Goal: Task Accomplishment & Management: Use online tool/utility

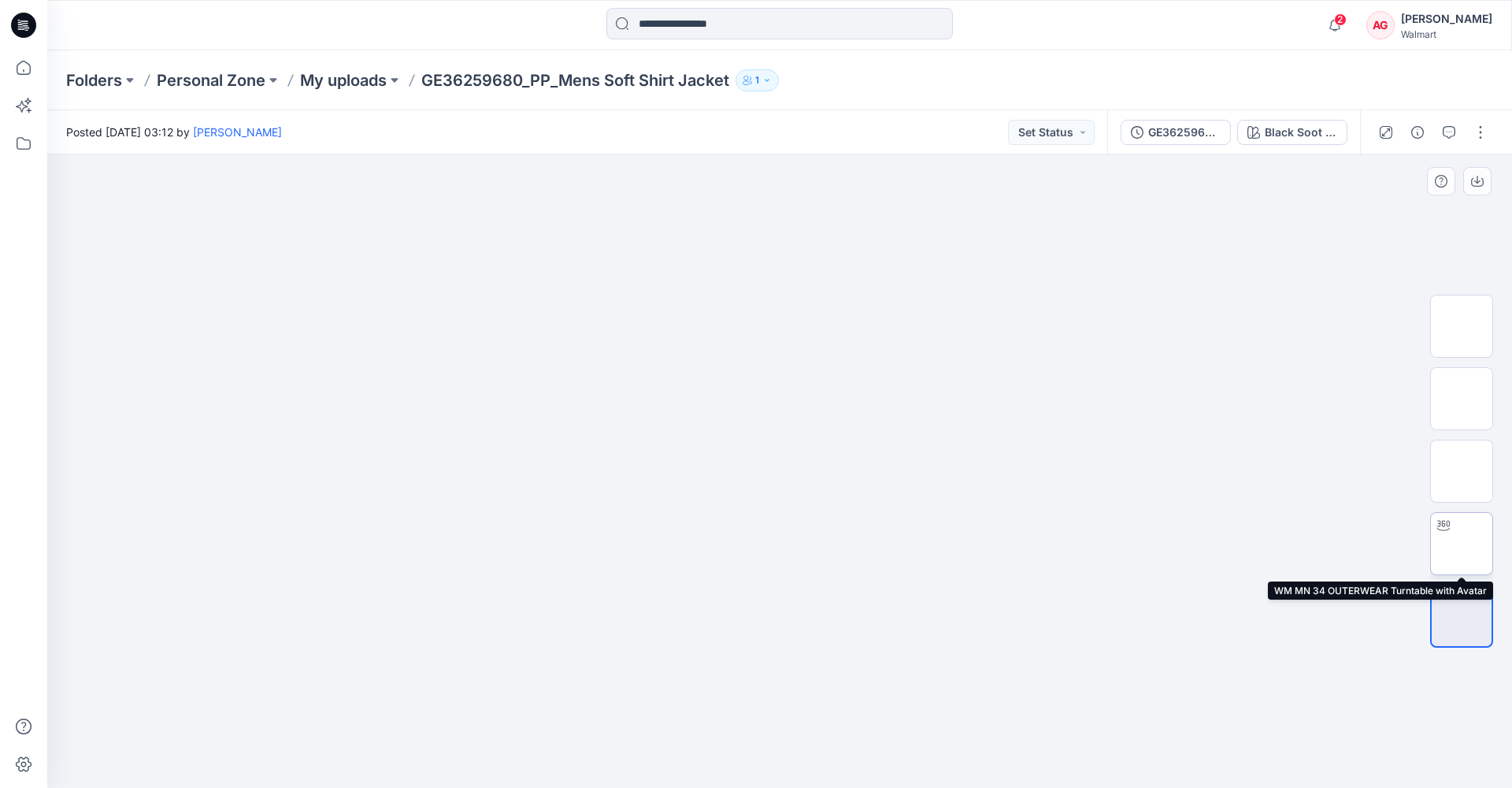
click at [1461, 544] on img at bounding box center [1461, 544] width 0 height 0
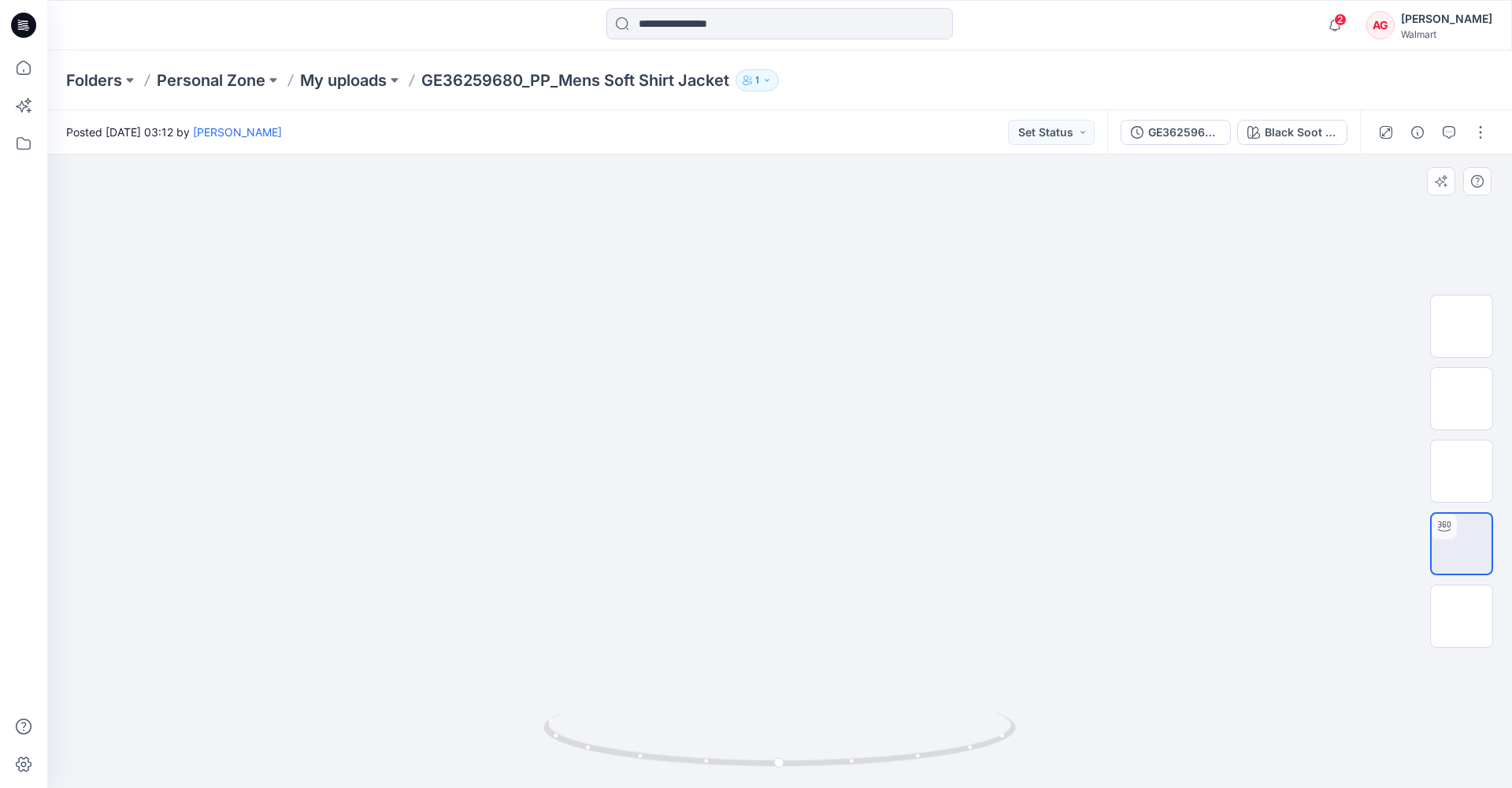
drag, startPoint x: 918, startPoint y: 582, endPoint x: 831, endPoint y: 587, distance: 87.1
drag, startPoint x: 974, startPoint y: 751, endPoint x: 570, endPoint y: 741, distance: 404.1
click at [570, 741] on icon at bounding box center [781, 741] width 476 height 59
click at [1461, 471] on img at bounding box center [1461, 471] width 0 height 0
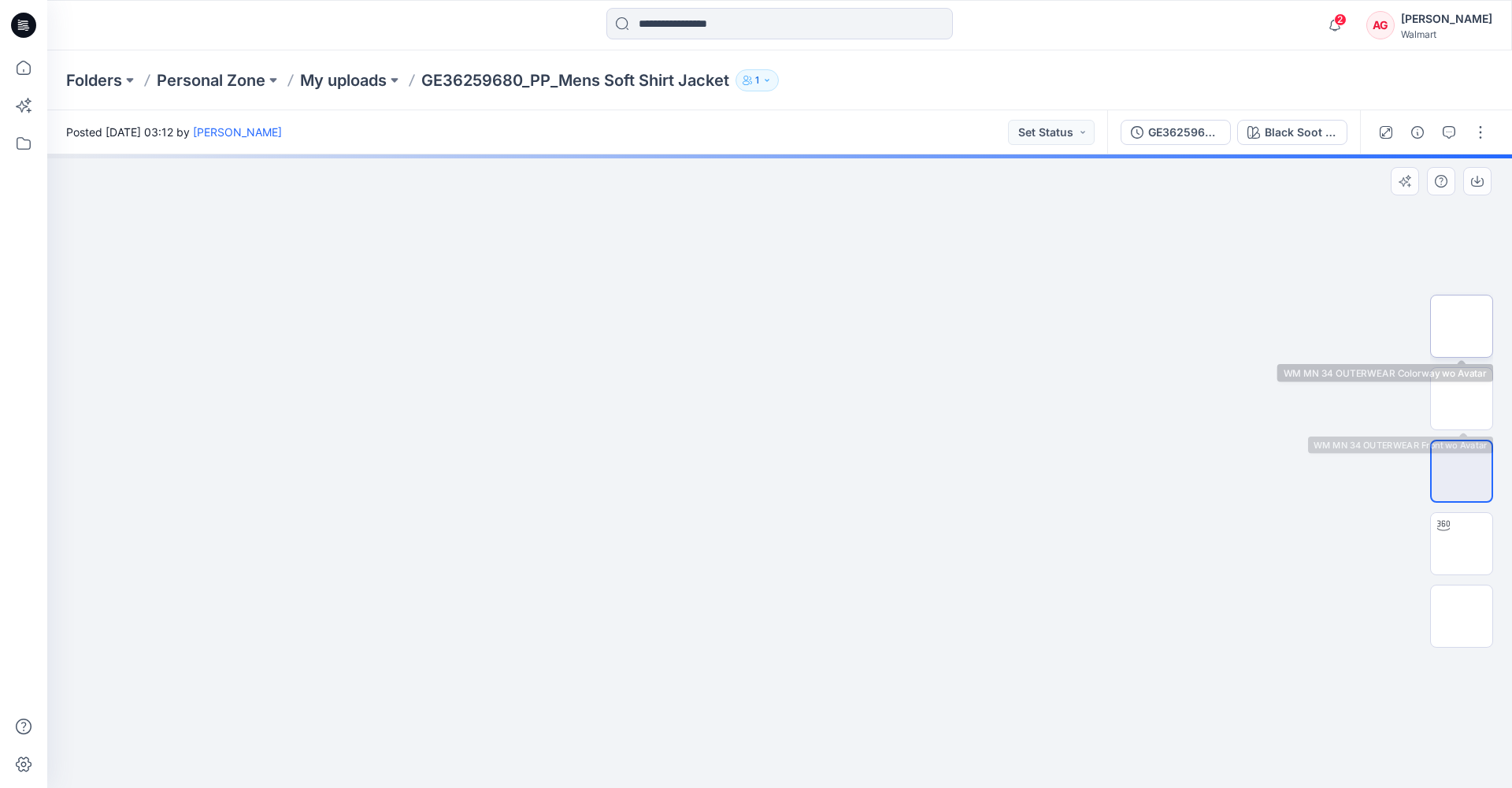
click at [1461, 327] on img at bounding box center [1461, 327] width 0 height 0
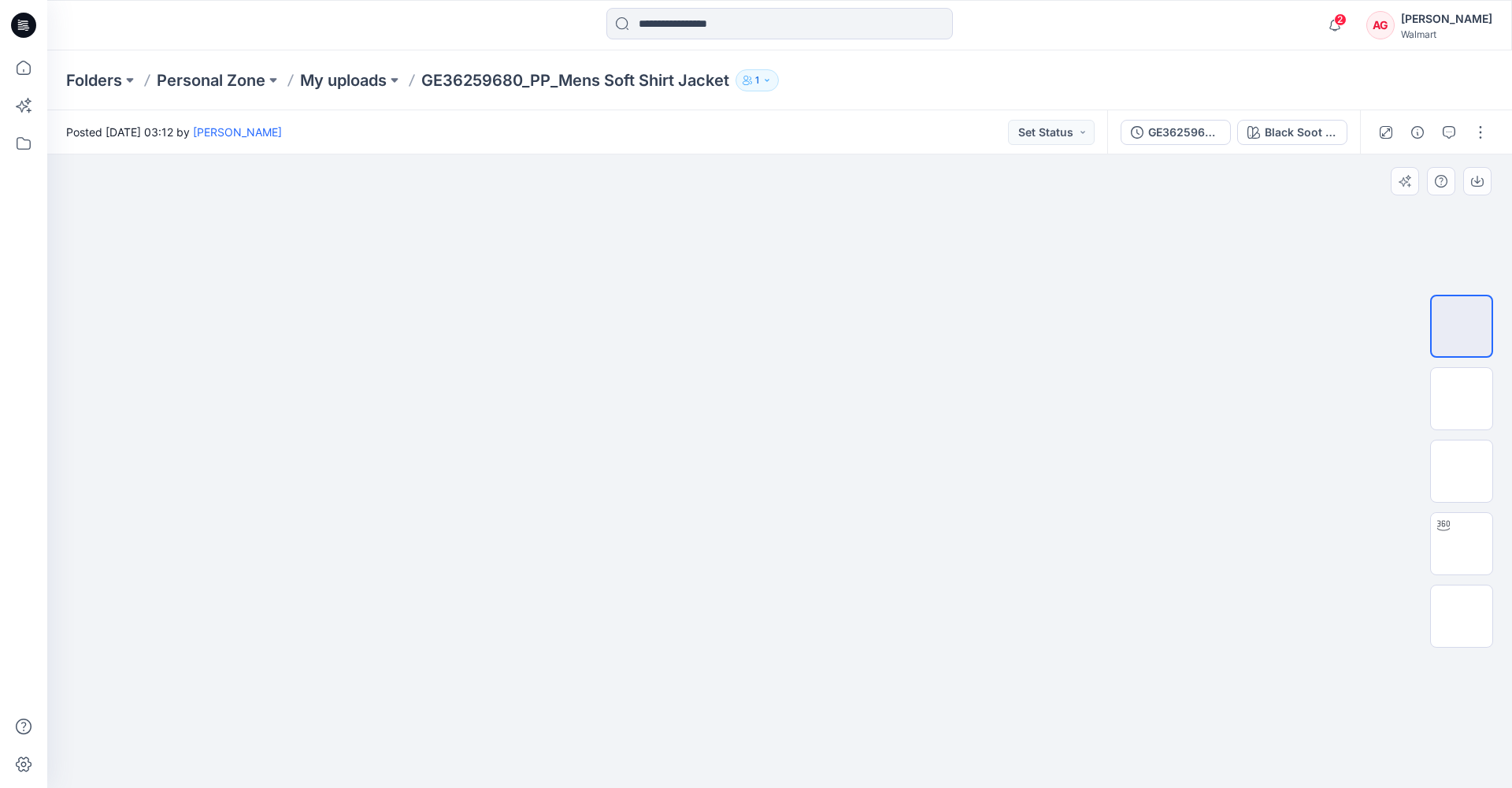
drag, startPoint x: 816, startPoint y: 342, endPoint x: 800, endPoint y: 434, distance: 93.4
click at [803, 154] on img at bounding box center [780, 154] width 788 height 0
click at [1461, 399] on img at bounding box center [1461, 399] width 0 height 0
drag, startPoint x: 813, startPoint y: 343, endPoint x: 801, endPoint y: 430, distance: 87.8
click at [801, 154] on img at bounding box center [780, 154] width 788 height 0
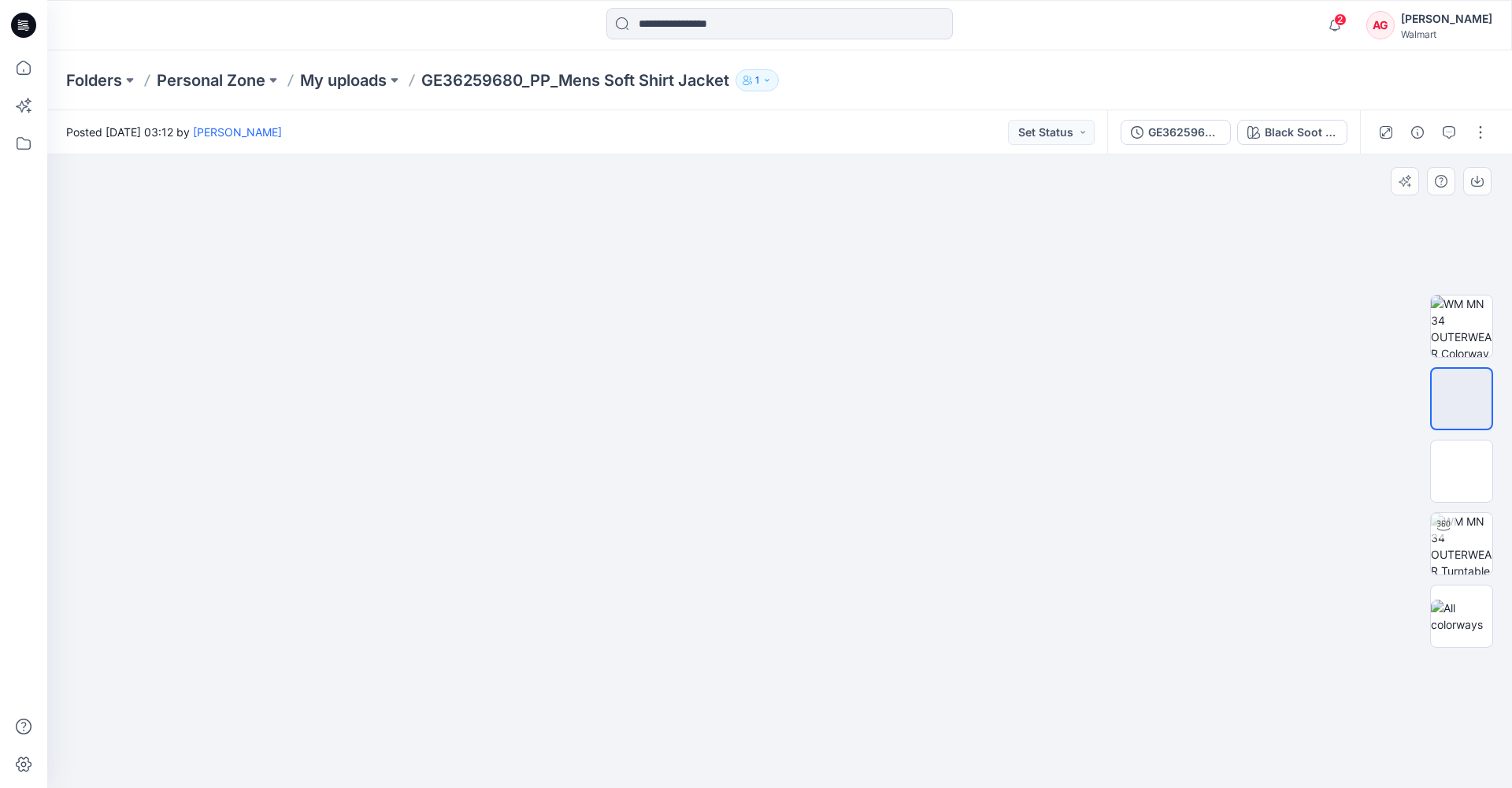
drag, startPoint x: 973, startPoint y: 674, endPoint x: 974, endPoint y: 663, distance: 11.0
click at [974, 144] on img at bounding box center [780, 144] width 788 height 0
drag, startPoint x: 834, startPoint y: 651, endPoint x: 825, endPoint y: 651, distance: 9.0
click at [829, 144] on img at bounding box center [780, 144] width 788 height 0
click at [1461, 471] on img at bounding box center [1461, 471] width 0 height 0
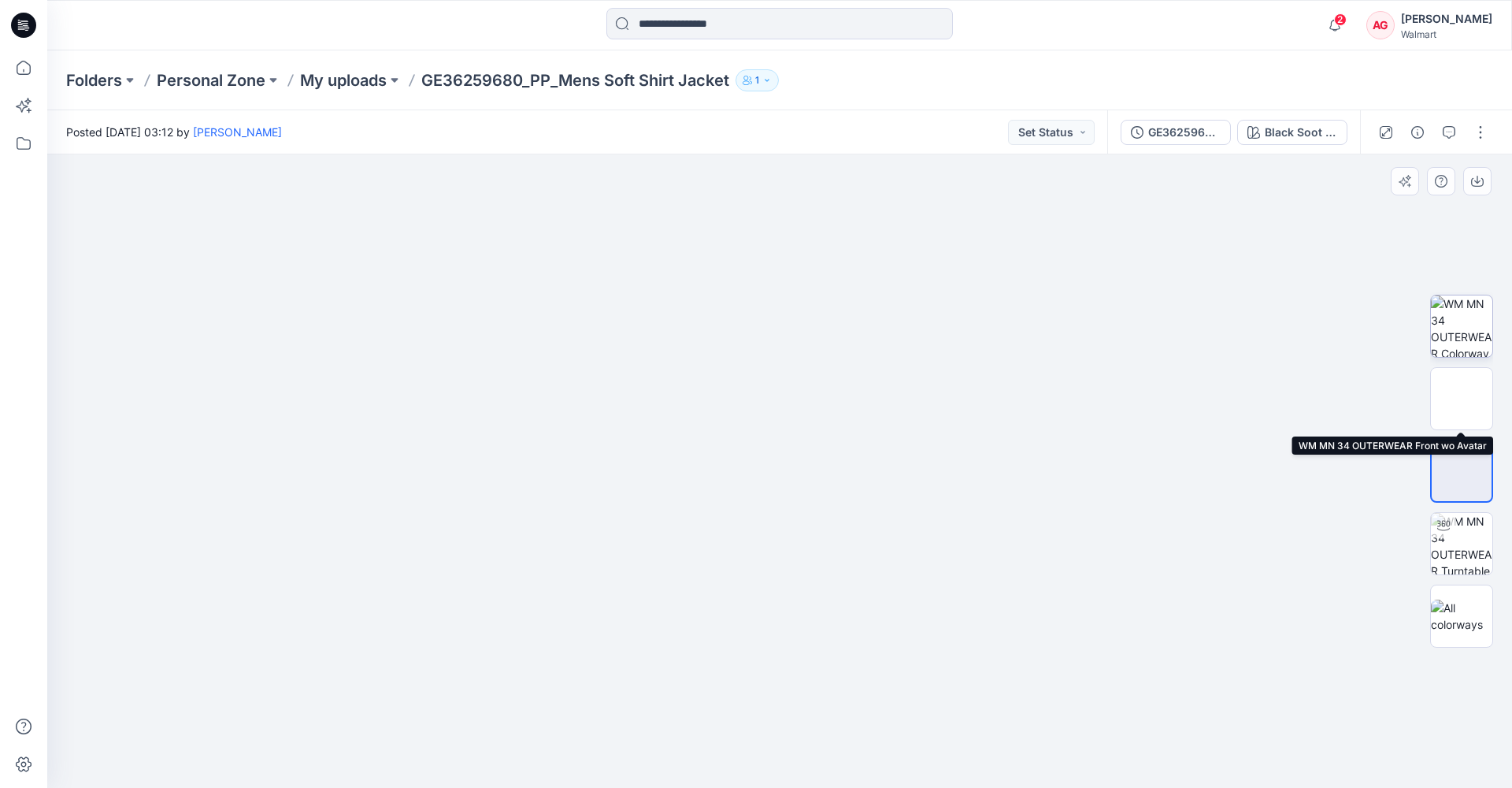
drag, startPoint x: 1453, startPoint y: 395, endPoint x: 1458, endPoint y: 341, distance: 54.2
click at [1461, 399] on img at bounding box center [1461, 399] width 0 height 0
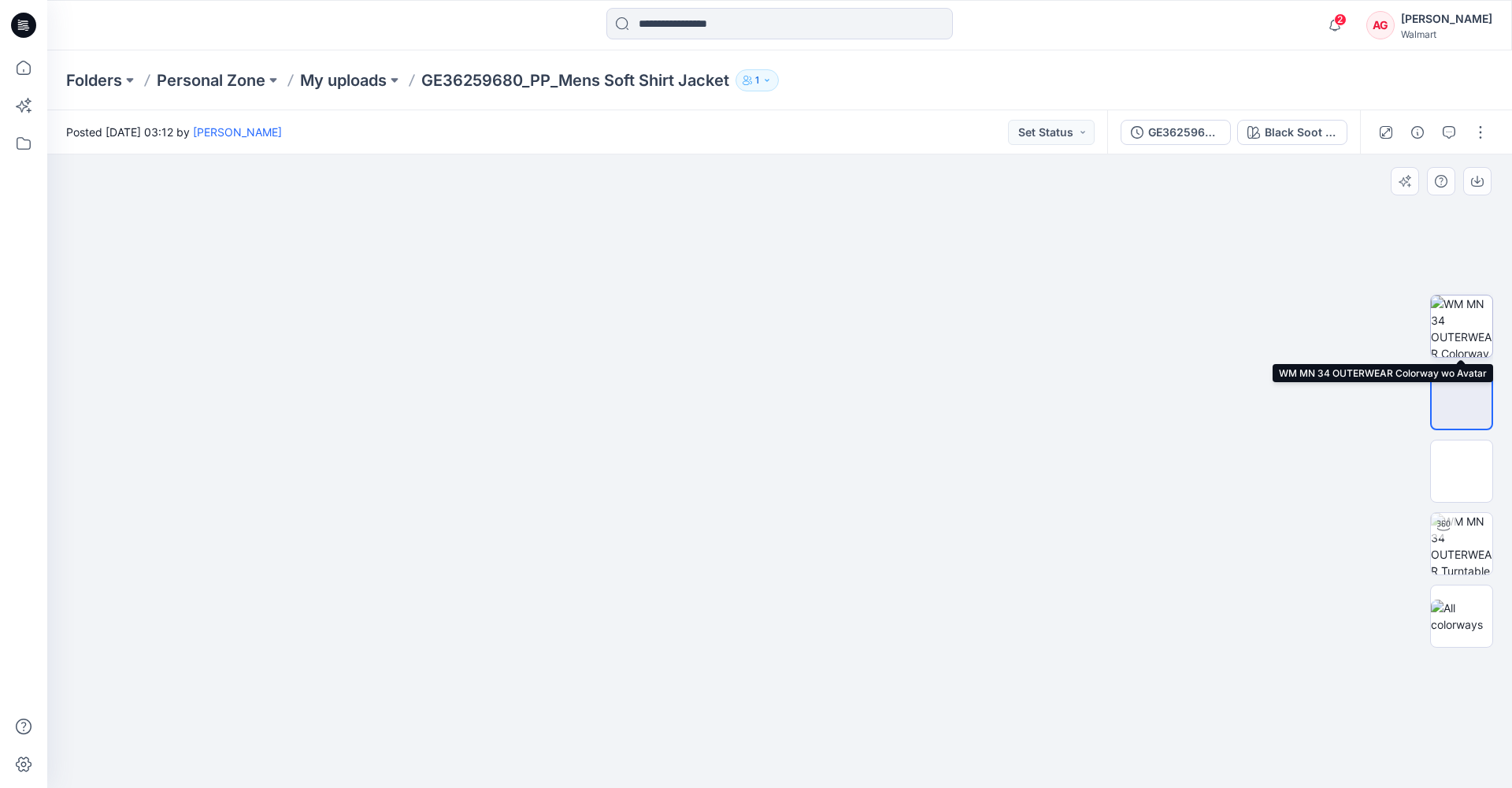
click at [1454, 302] on img at bounding box center [1461, 326] width 62 height 62
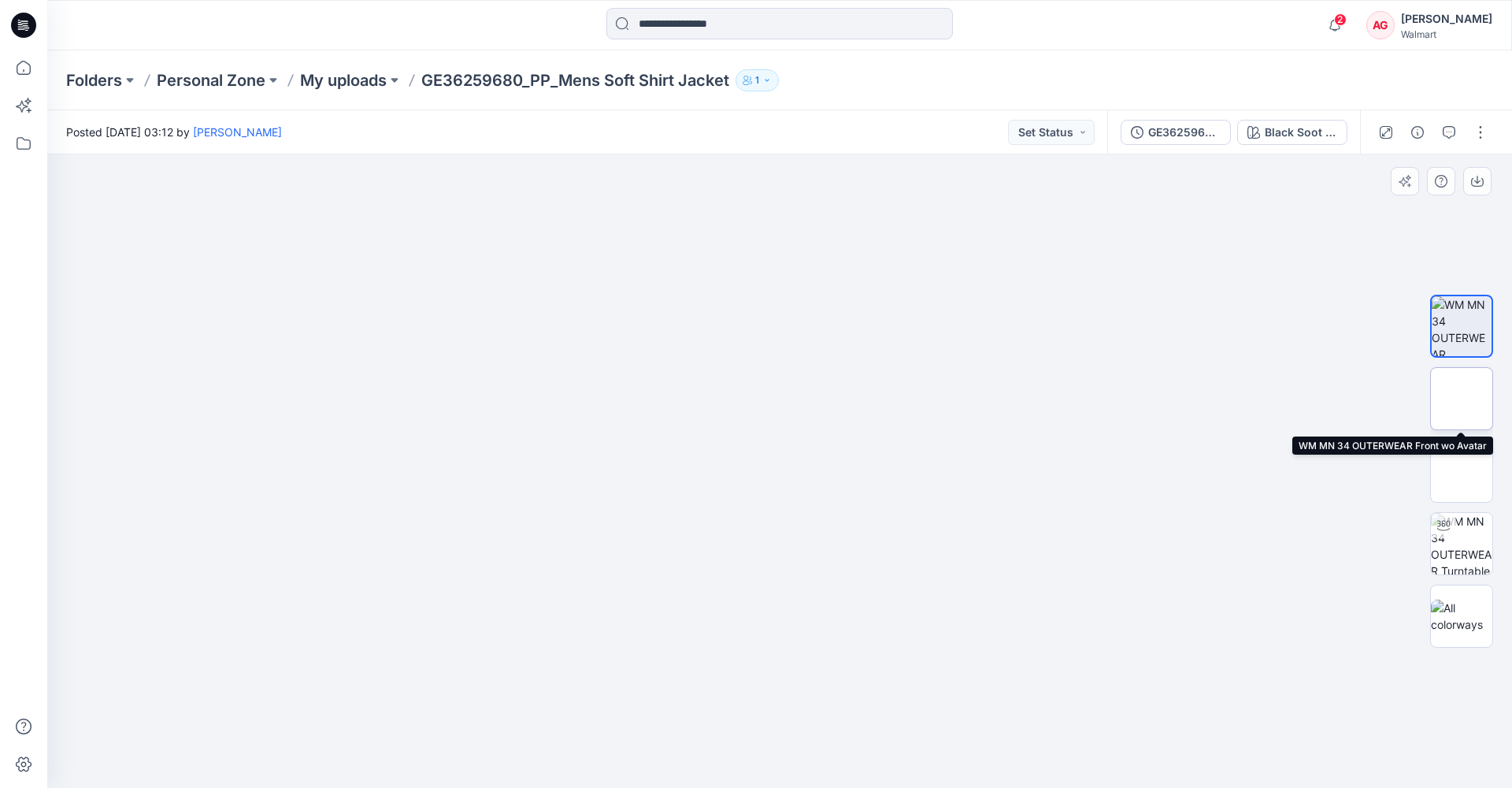
click at [1461, 399] on img at bounding box center [1461, 399] width 0 height 0
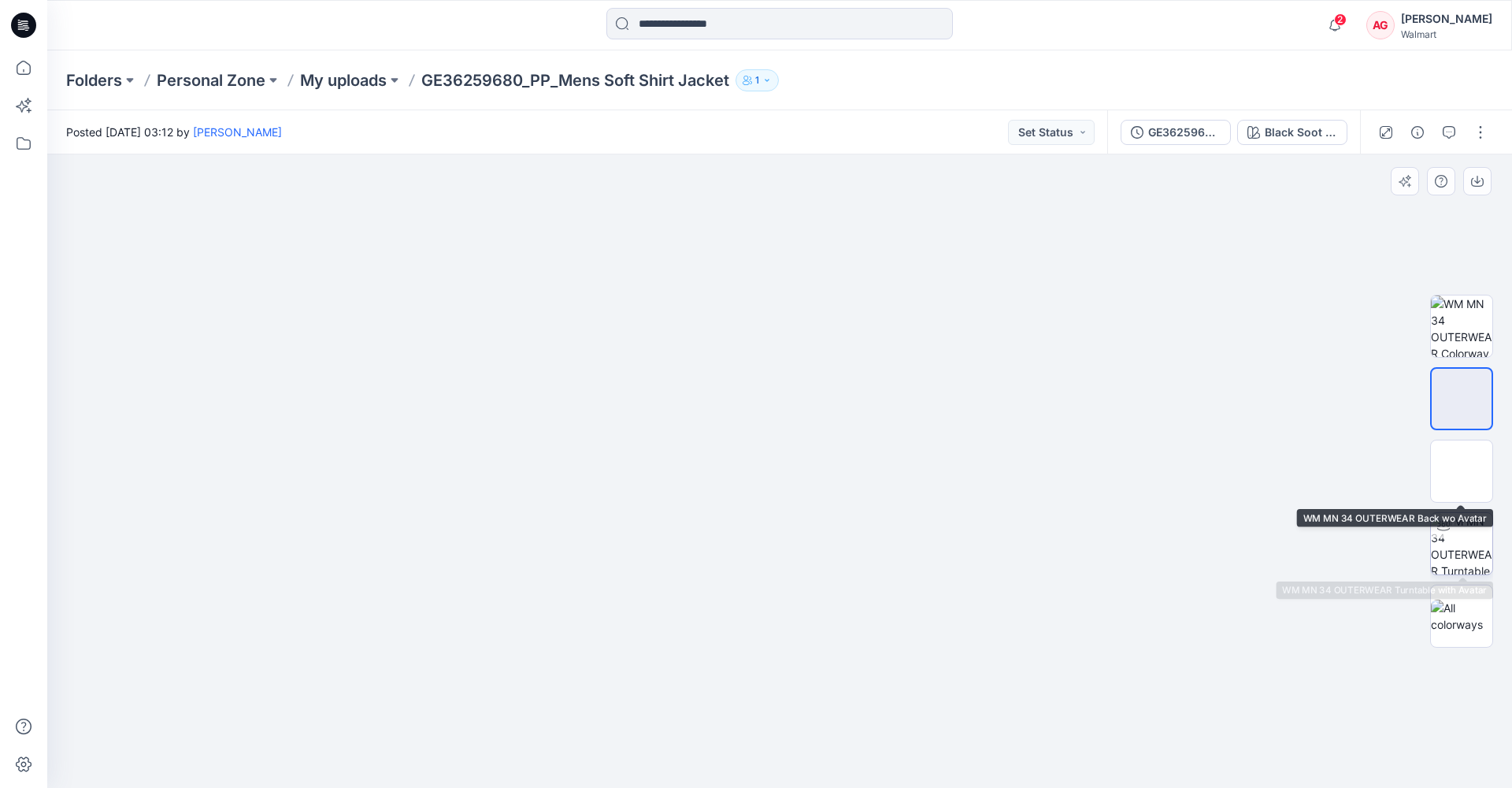
click at [1465, 547] on img at bounding box center [1461, 544] width 62 height 62
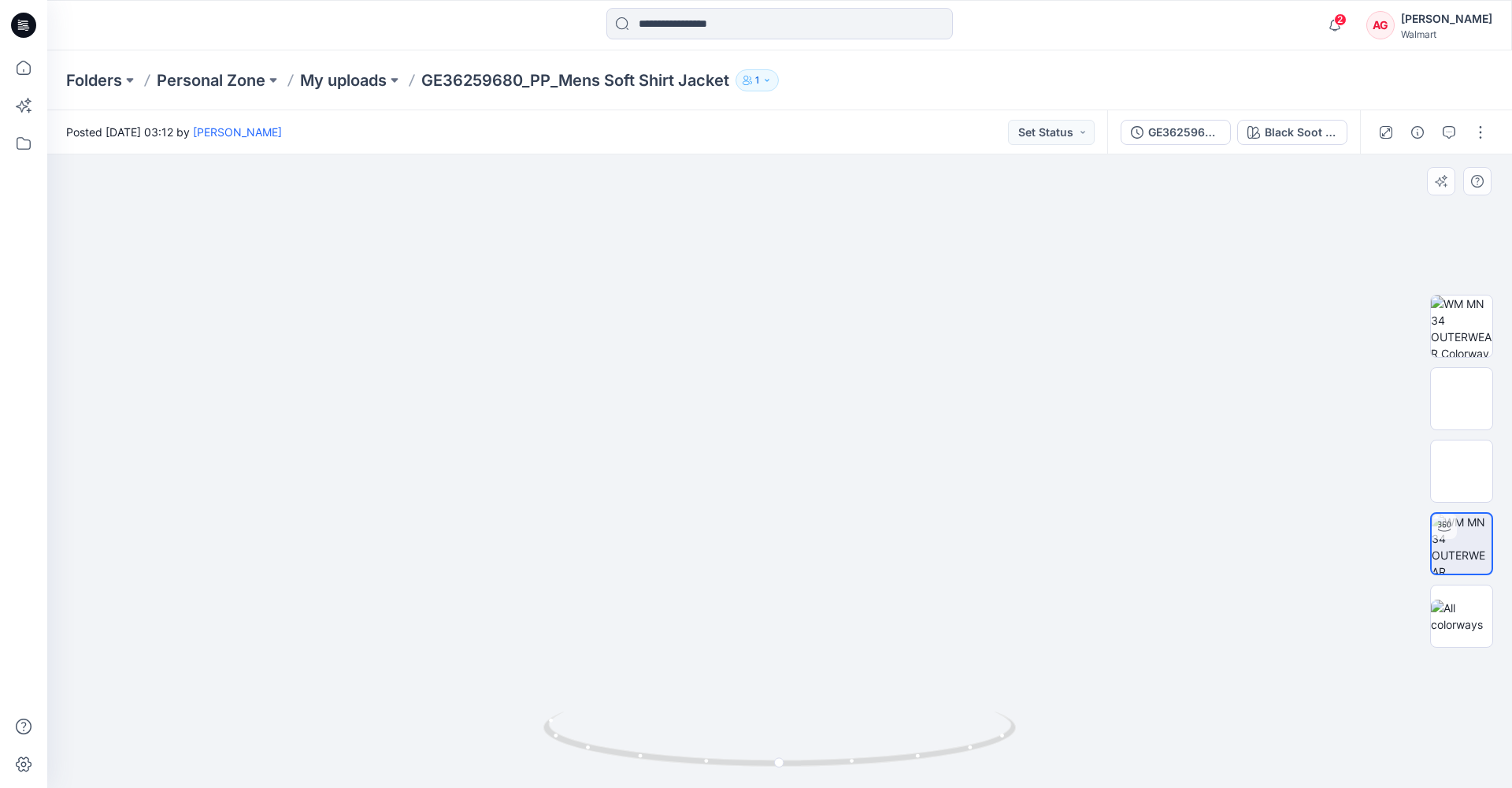
drag, startPoint x: 971, startPoint y: 637, endPoint x: 841, endPoint y: 655, distance: 131.2
drag, startPoint x: 964, startPoint y: 749, endPoint x: 609, endPoint y: 748, distance: 355.0
click at [609, 748] on icon at bounding box center [781, 741] width 476 height 59
click at [1448, 402] on img at bounding box center [1461, 398] width 62 height 62
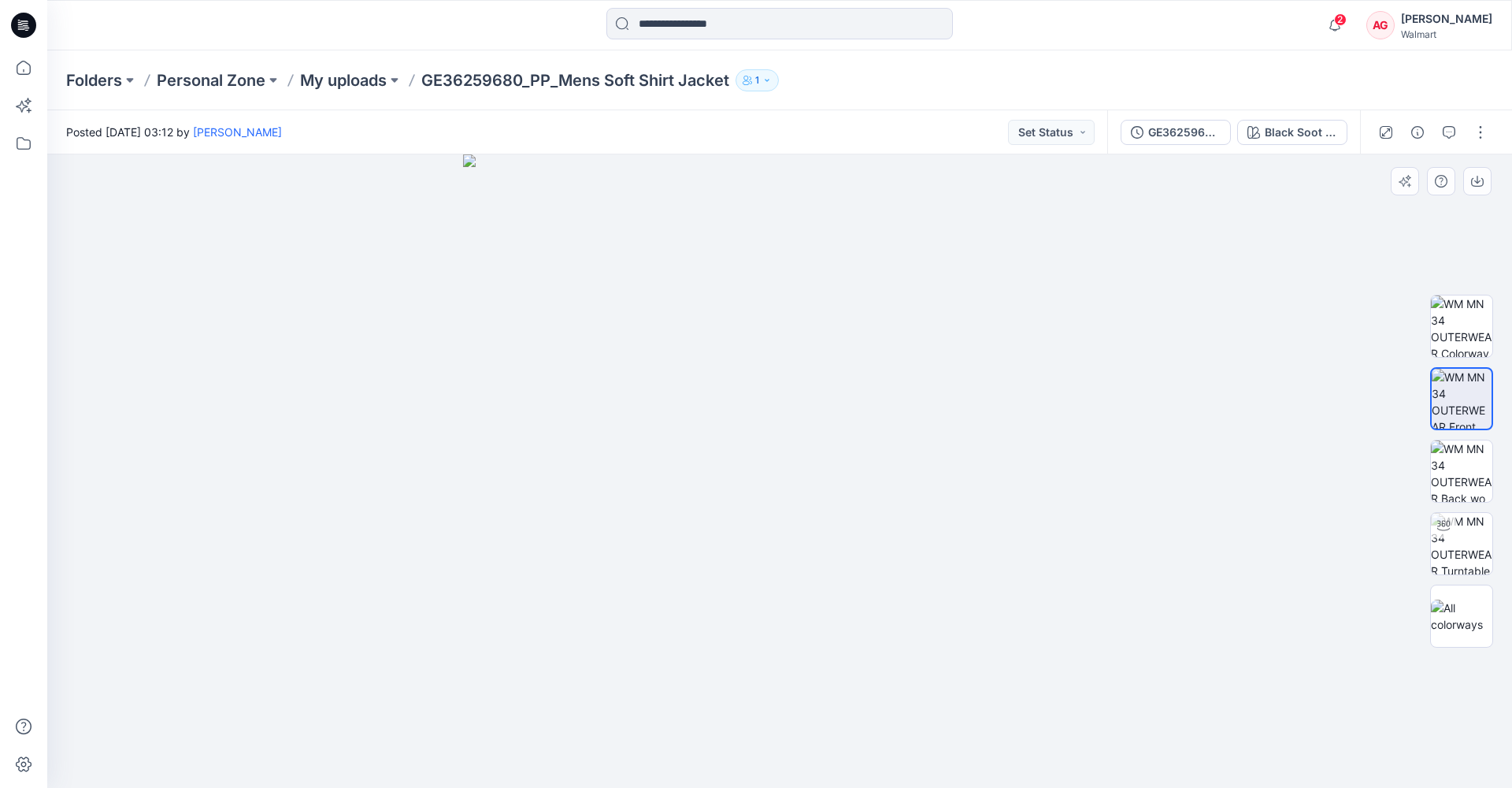
drag, startPoint x: 780, startPoint y: 226, endPoint x: 761, endPoint y: 317, distance: 93.0
drag, startPoint x: 762, startPoint y: 332, endPoint x: 759, endPoint y: 351, distance: 19.2
click at [1473, 484] on img at bounding box center [1461, 470] width 62 height 62
click at [1481, 553] on img at bounding box center [1461, 544] width 62 height 62
click at [1465, 615] on img at bounding box center [1461, 616] width 62 height 33
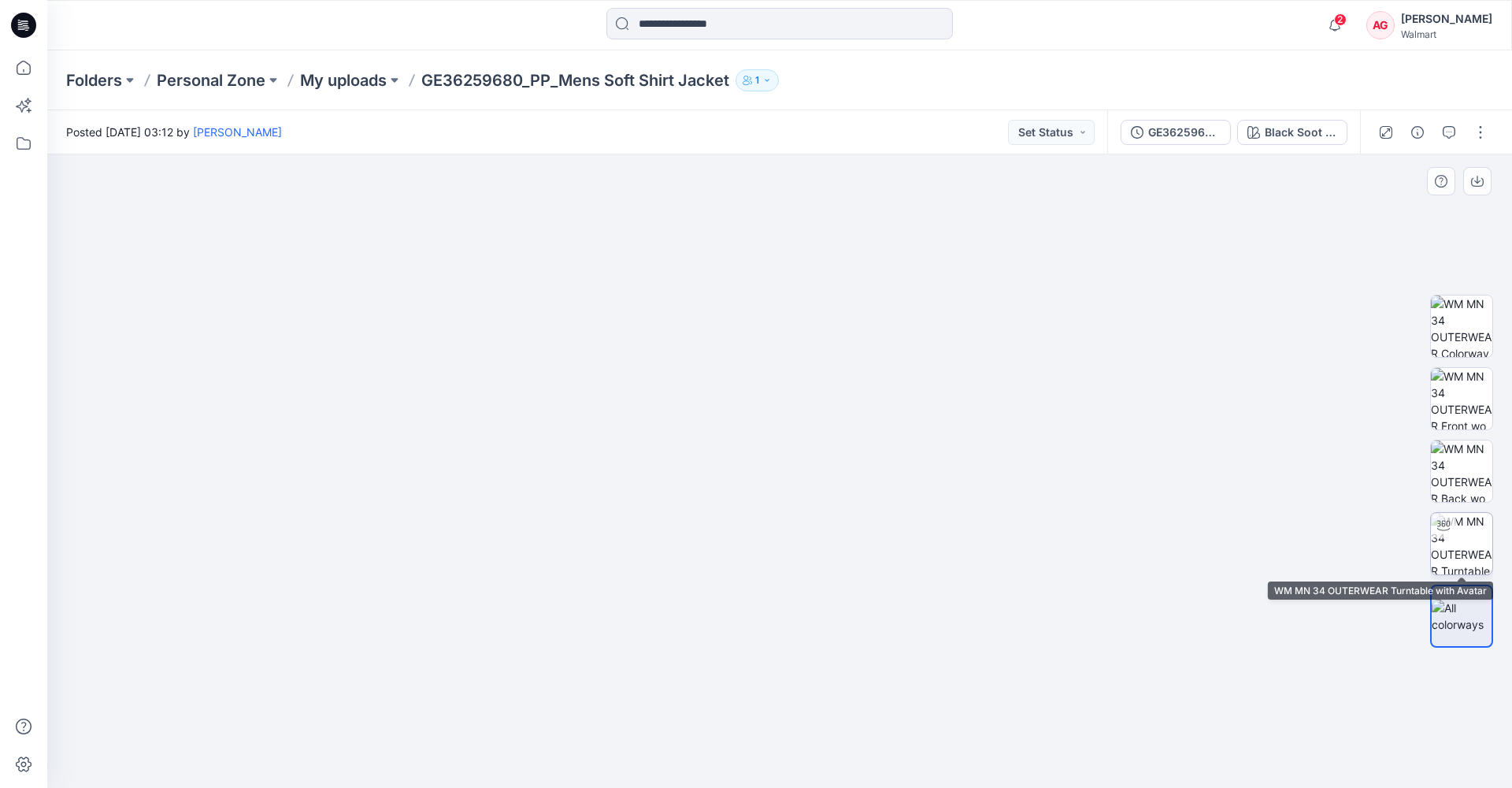
click at [1462, 527] on img at bounding box center [1461, 544] width 62 height 62
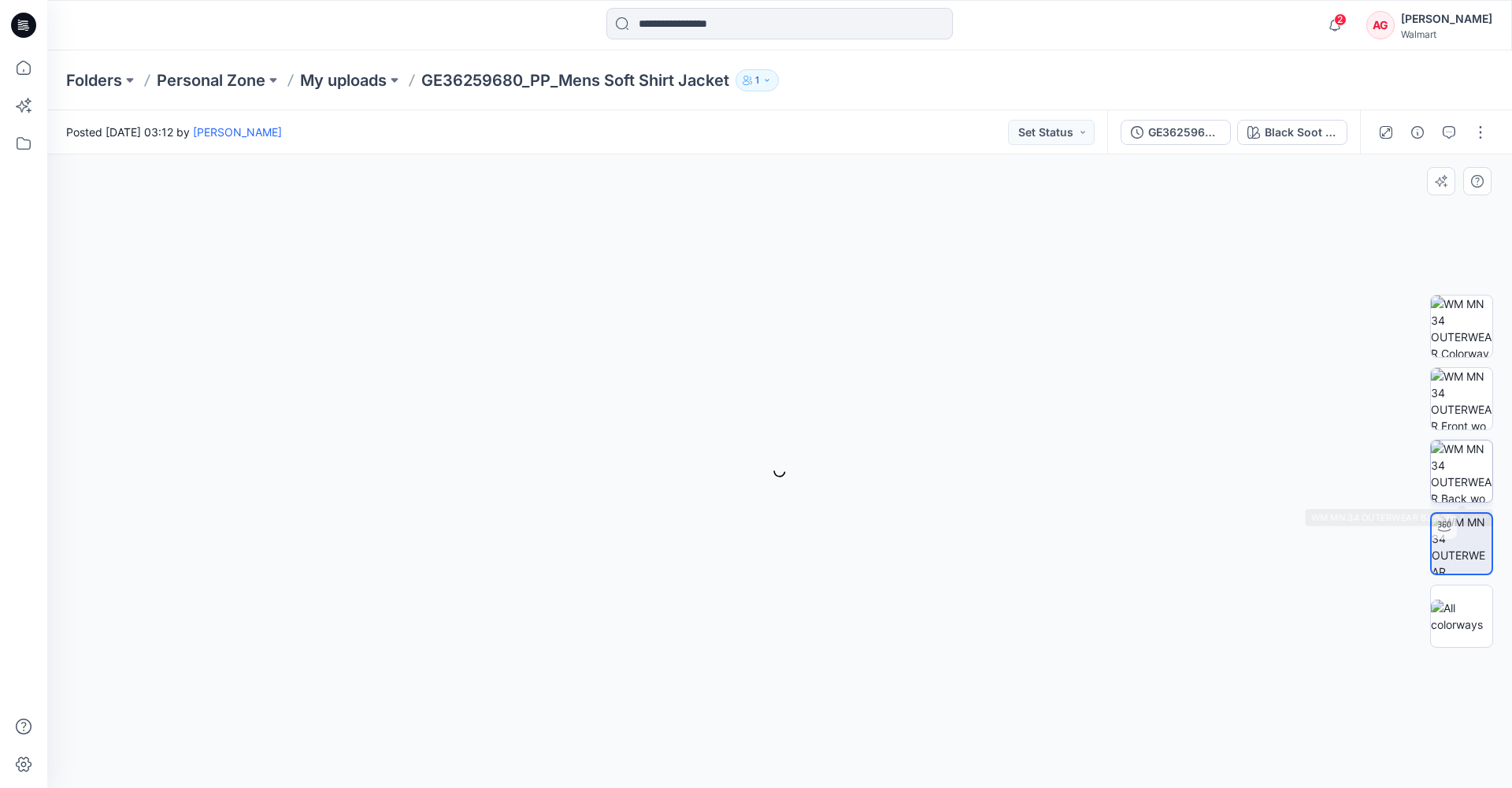
click at [1460, 448] on img at bounding box center [1461, 470] width 62 height 62
click at [1480, 135] on button "button" at bounding box center [1481, 132] width 25 height 25
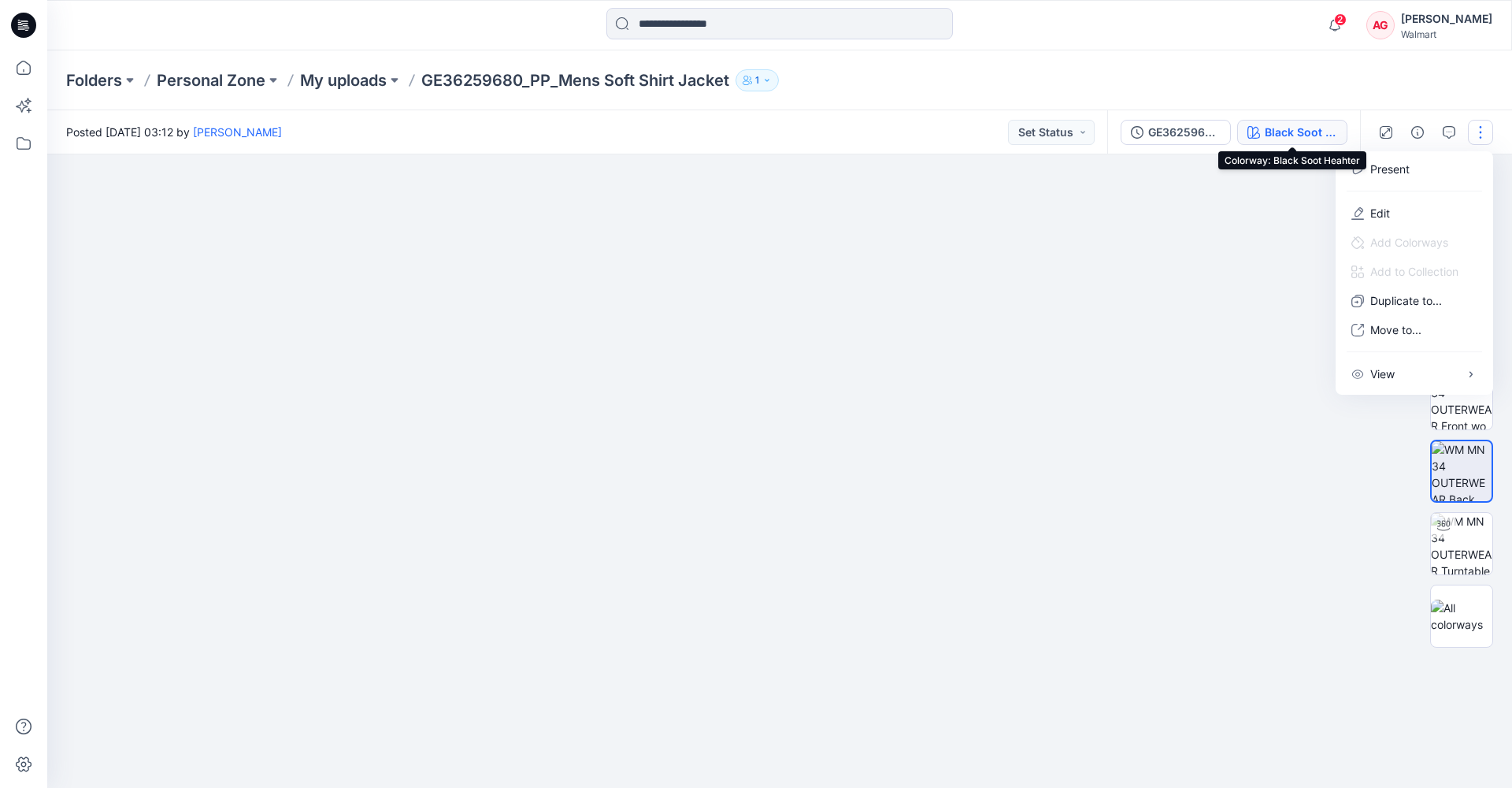
click at [1303, 136] on div "Black Soot Heahter" at bounding box center [1301, 132] width 72 height 18
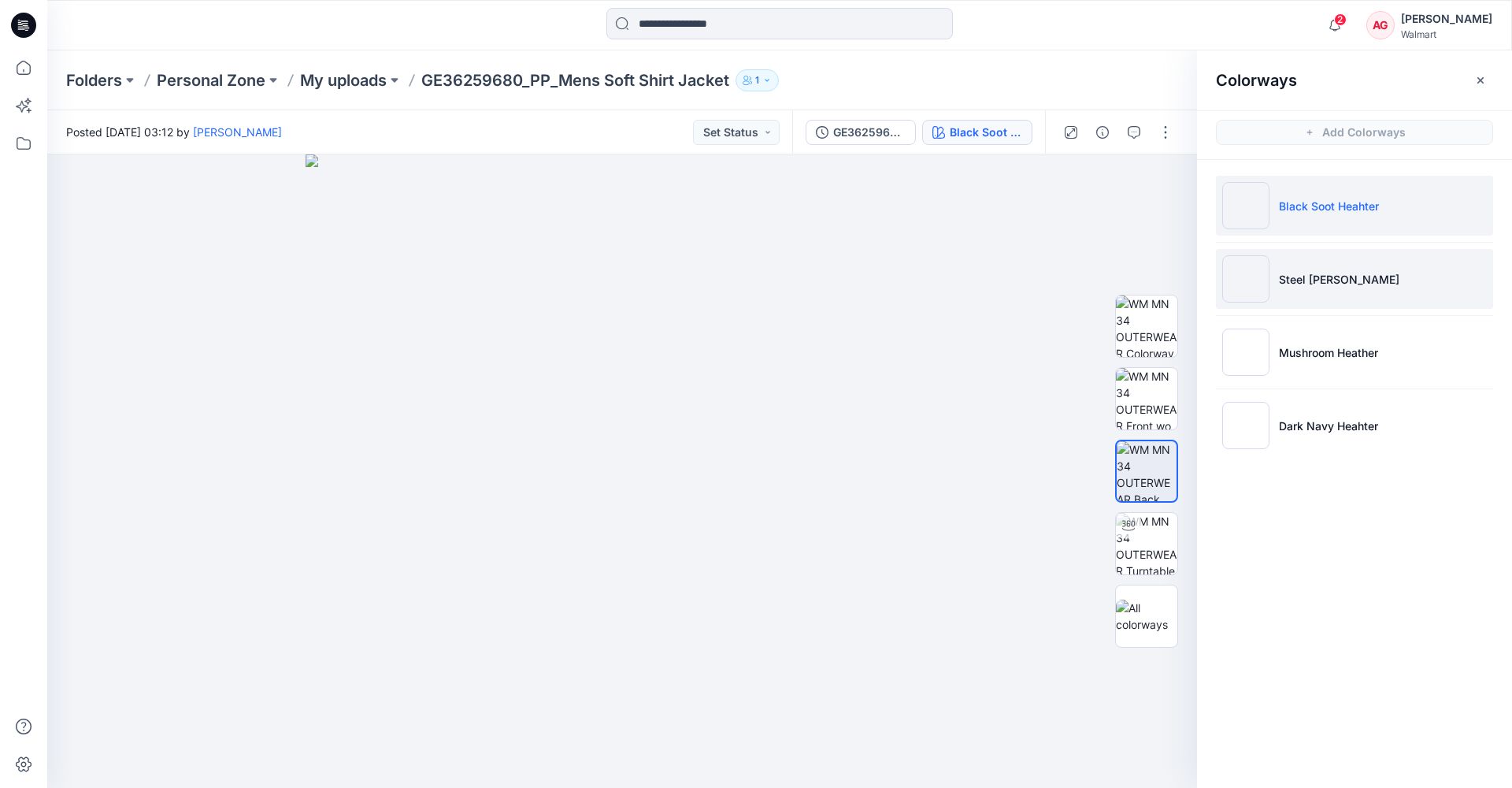
click at [1306, 281] on p "Steel Grey Heather" at bounding box center [1338, 279] width 120 height 17
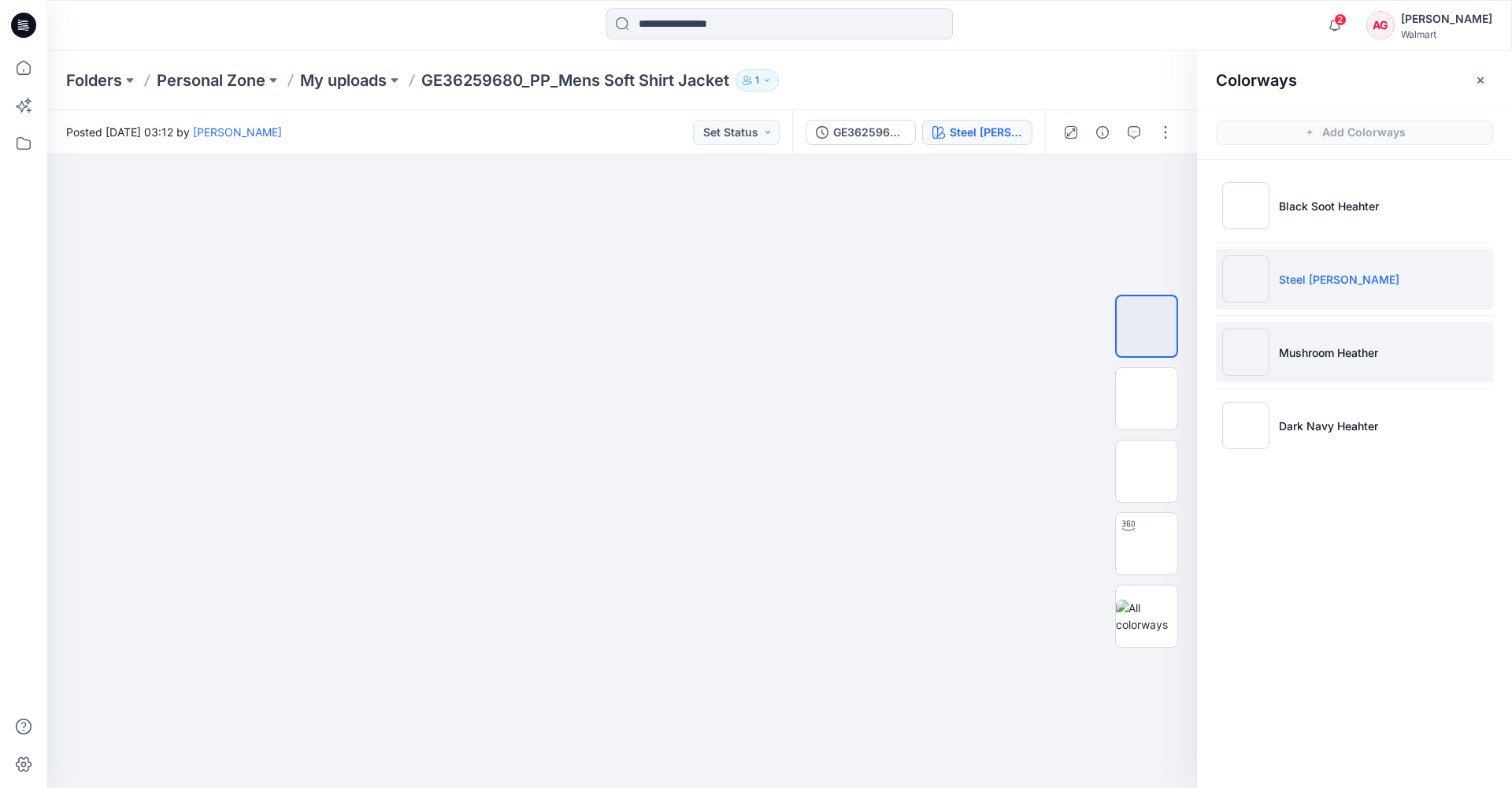
click at [1320, 356] on p "Mushroom Heather" at bounding box center [1328, 352] width 100 height 17
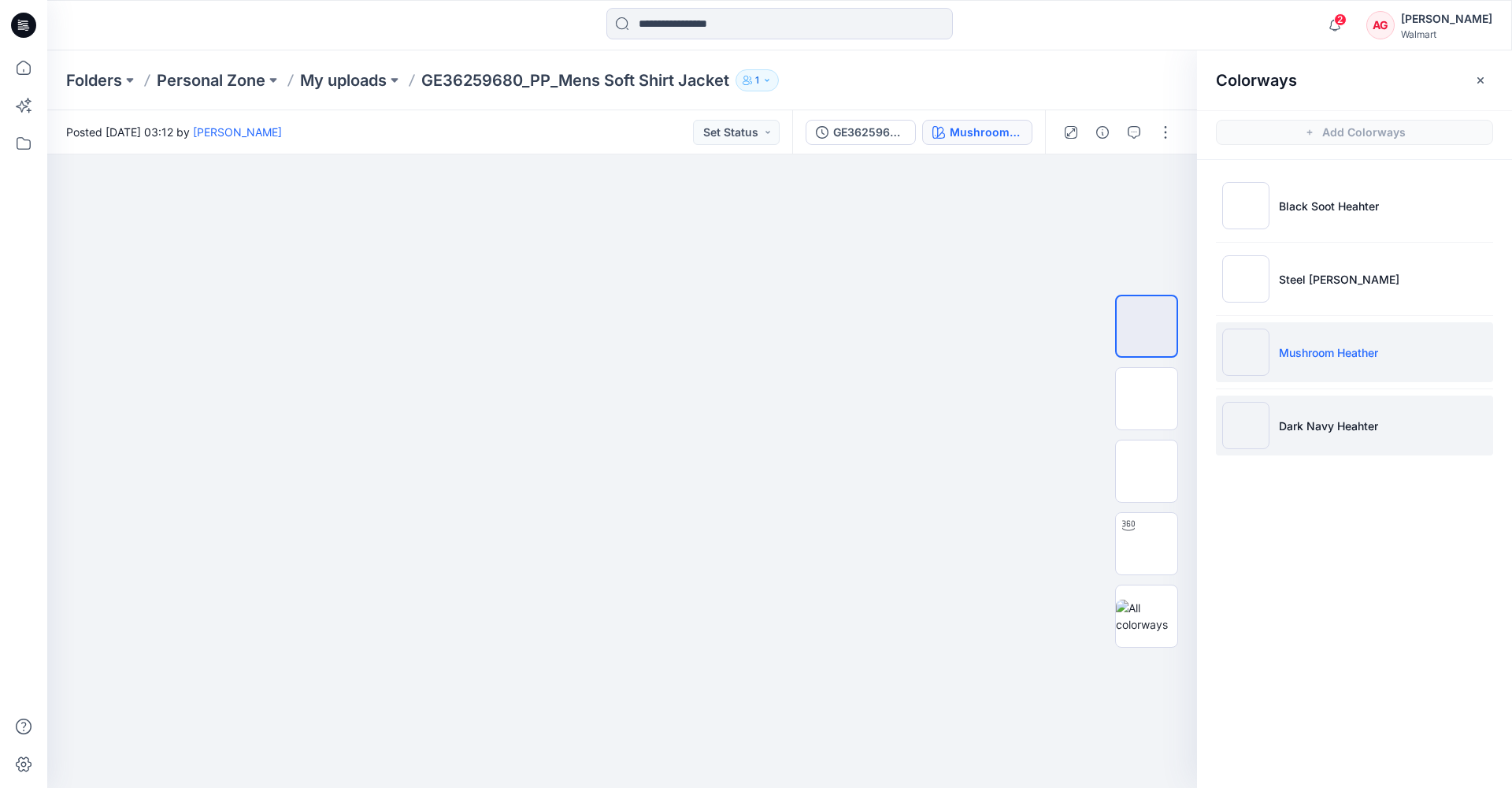
click at [1331, 423] on p "Dark Navy Heahter" at bounding box center [1328, 425] width 100 height 17
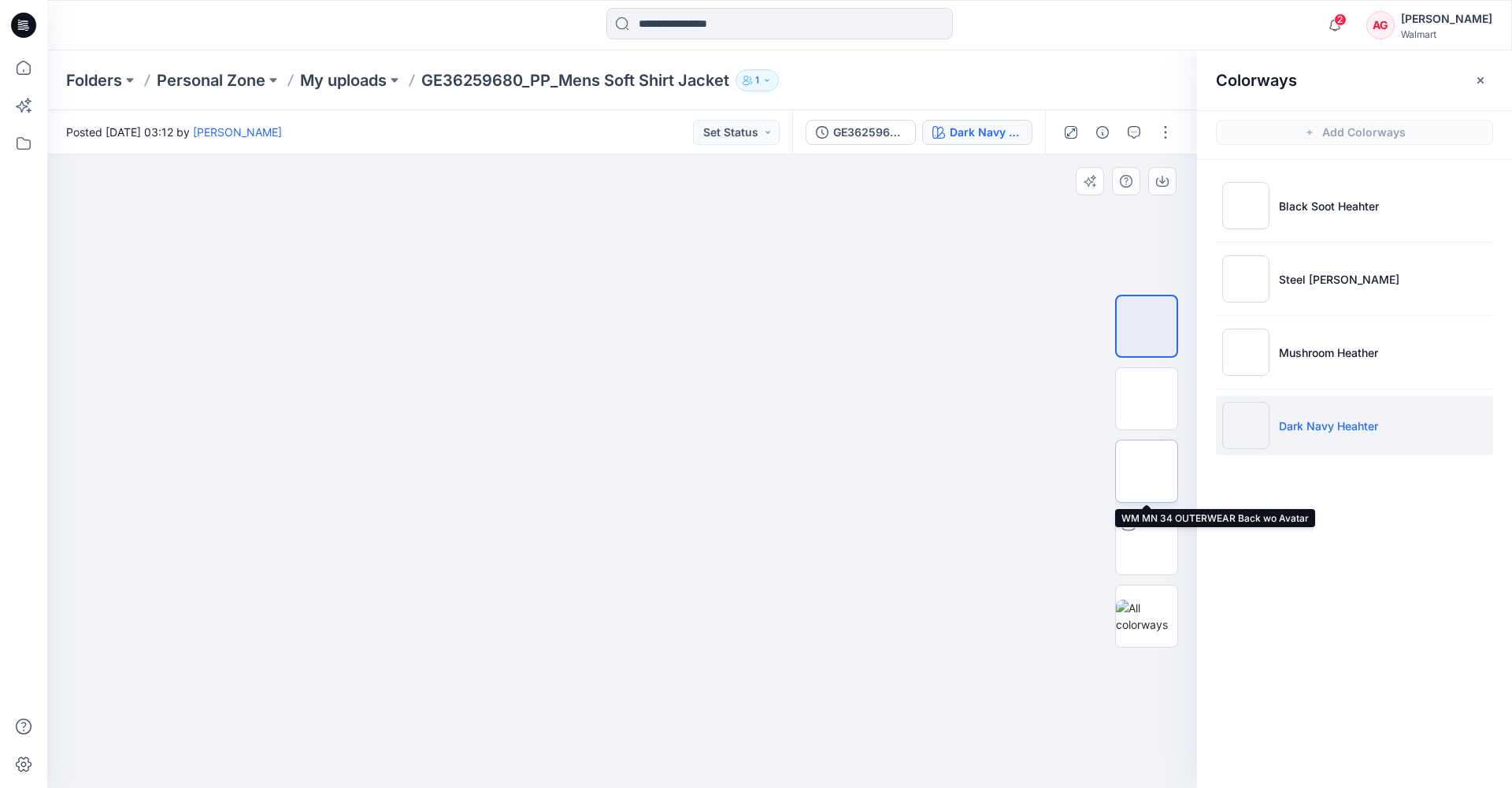
click at [1146, 471] on img at bounding box center [1146, 471] width 0 height 0
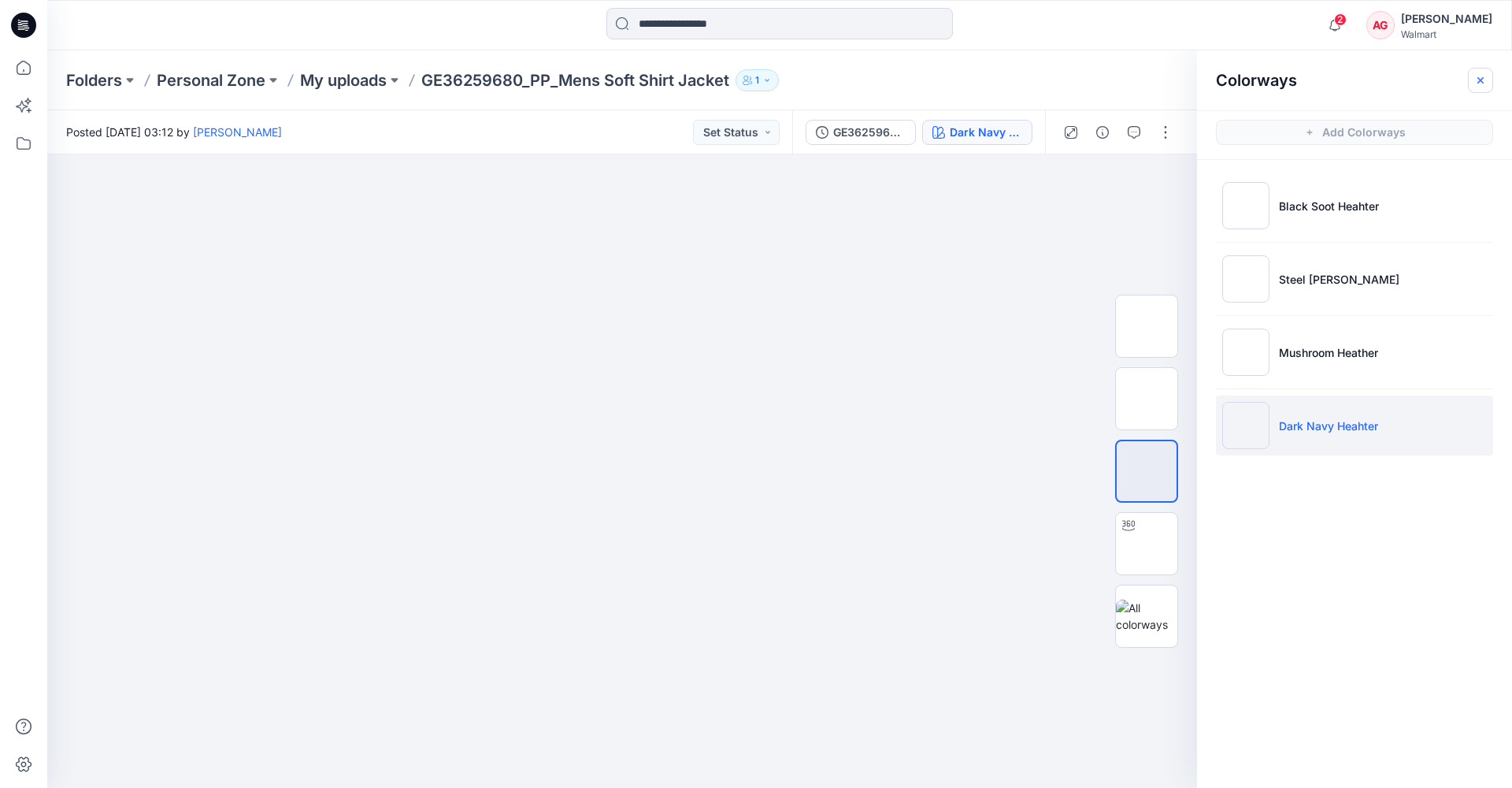
click at [1478, 86] on icon "button" at bounding box center [1480, 80] width 13 height 13
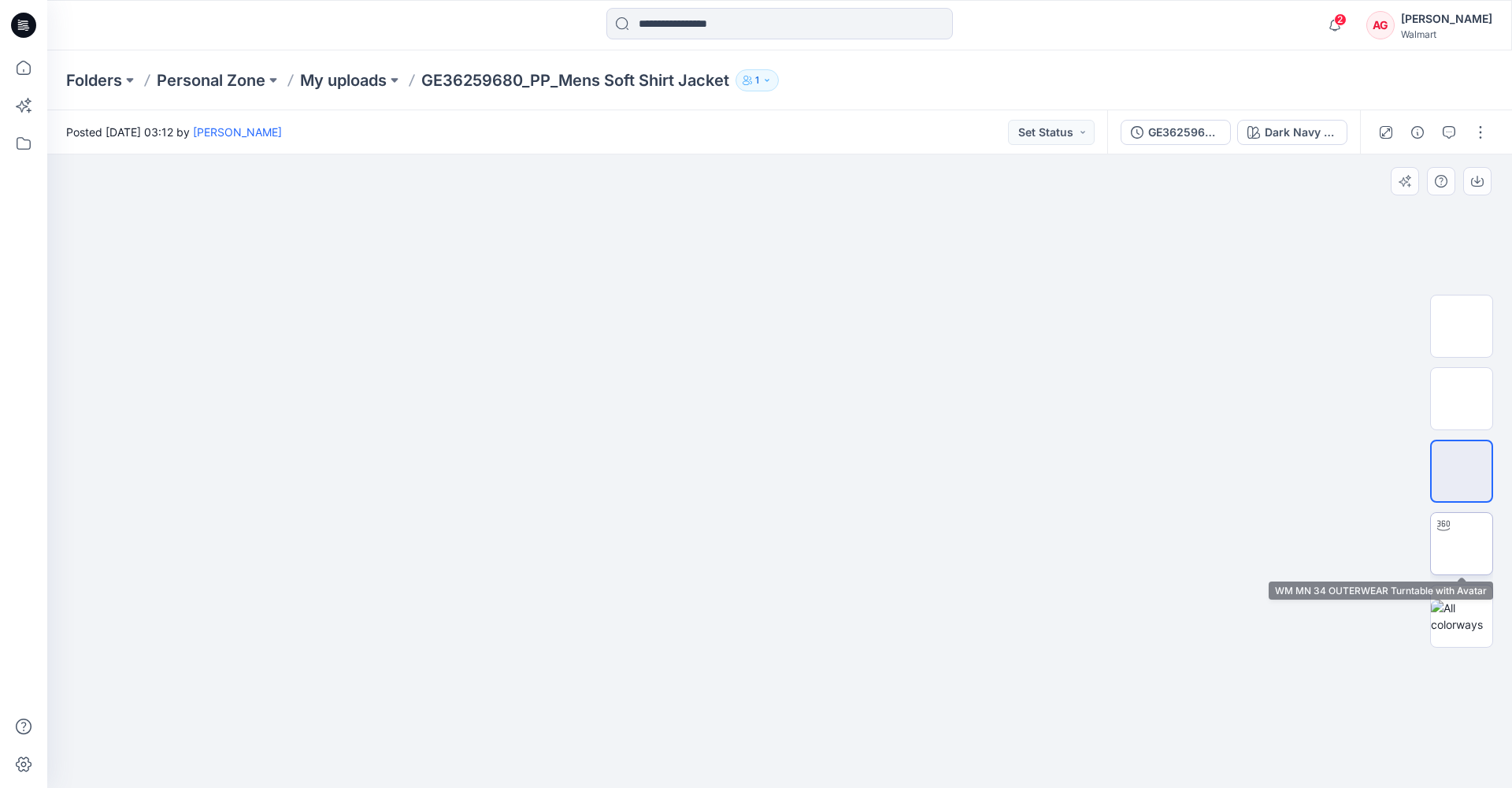
click at [1461, 544] on img at bounding box center [1461, 544] width 0 height 0
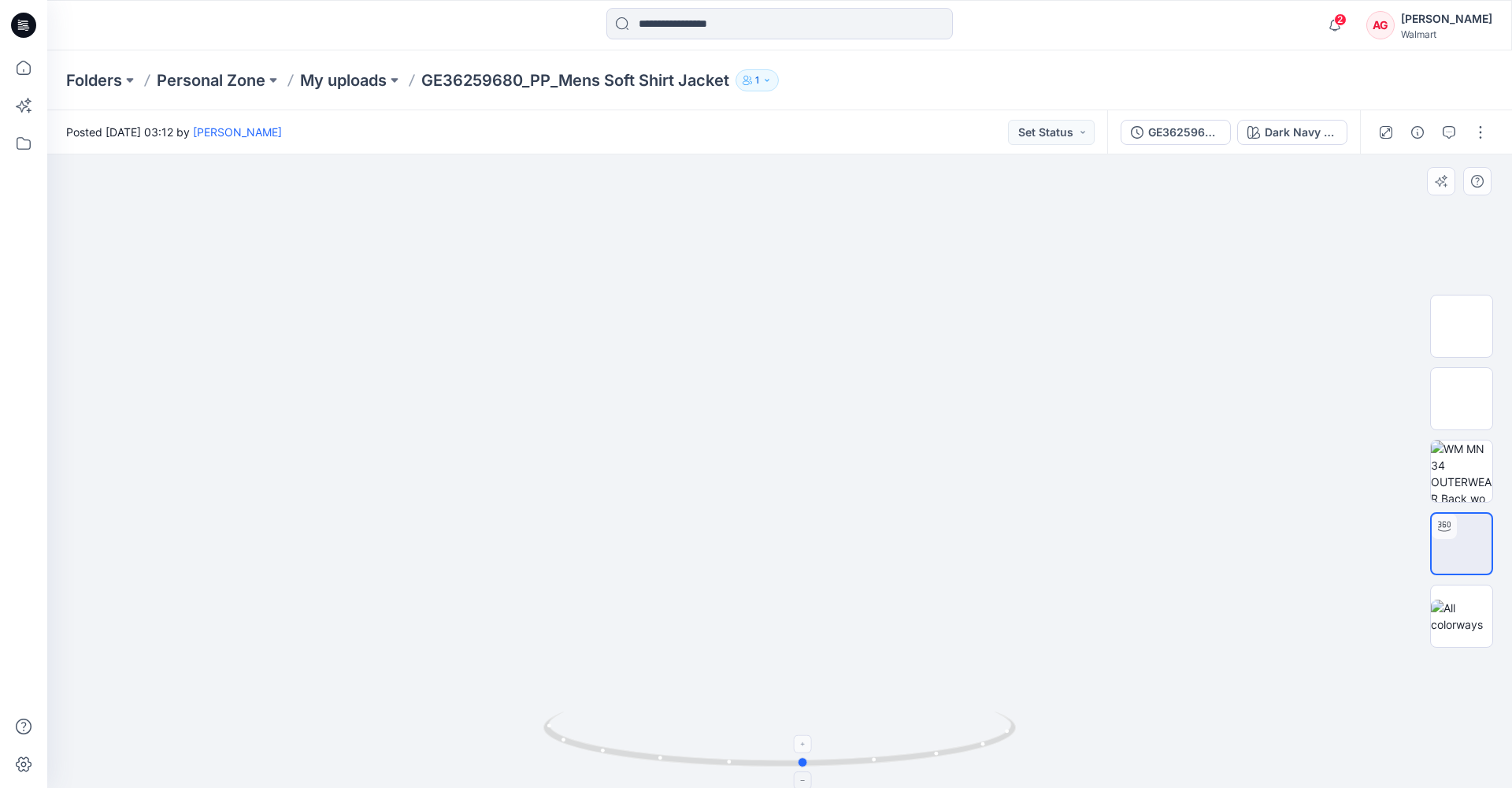
drag, startPoint x: 987, startPoint y: 746, endPoint x: 1014, endPoint y: 738, distance: 28.2
click at [1014, 738] on icon at bounding box center [781, 741] width 476 height 59
click at [1484, 130] on button "button" at bounding box center [1481, 132] width 25 height 25
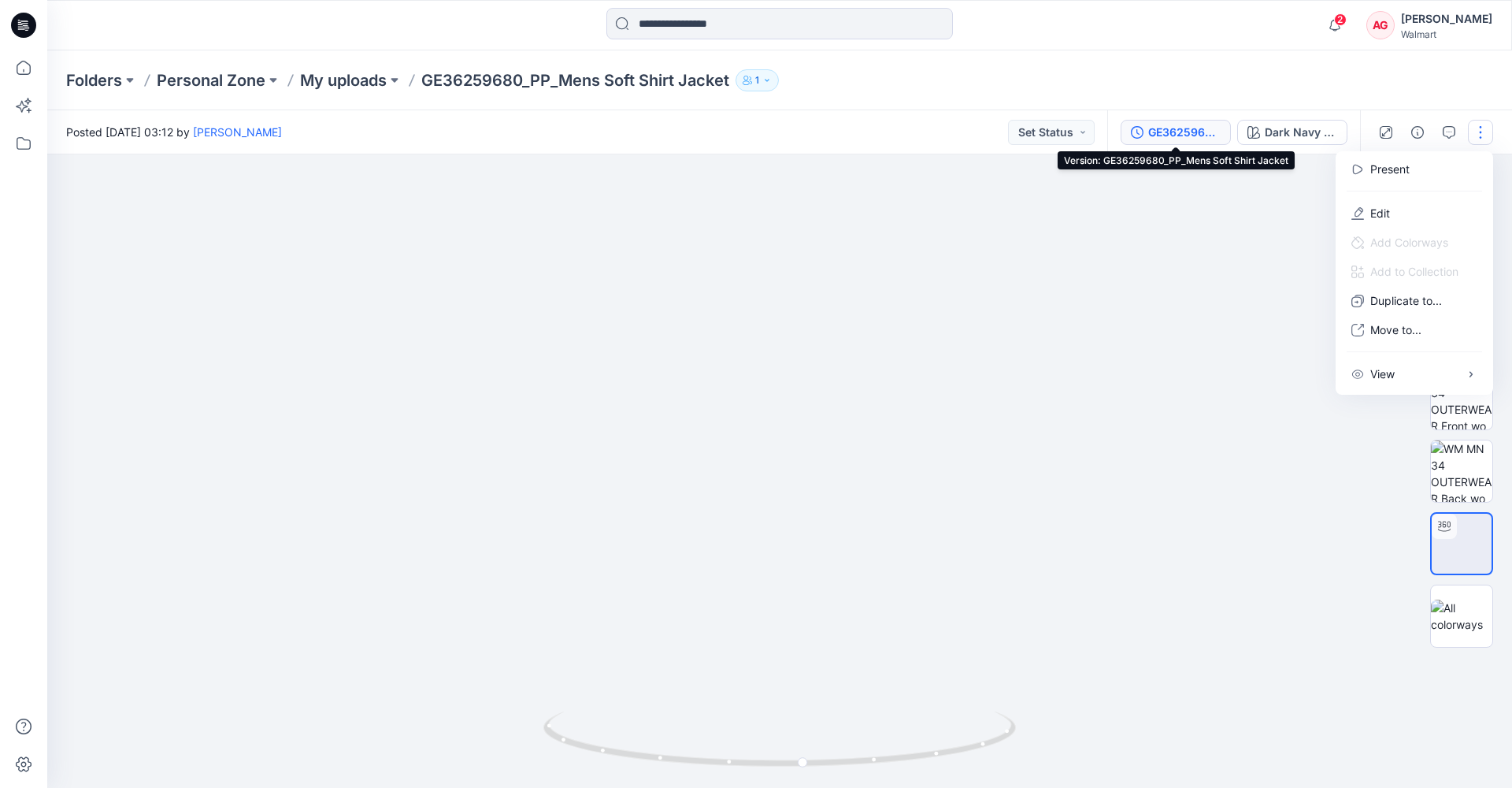
click at [1206, 129] on div "GE36259680_PP_Mens Soft Shirt Jacket" at bounding box center [1185, 132] width 72 height 18
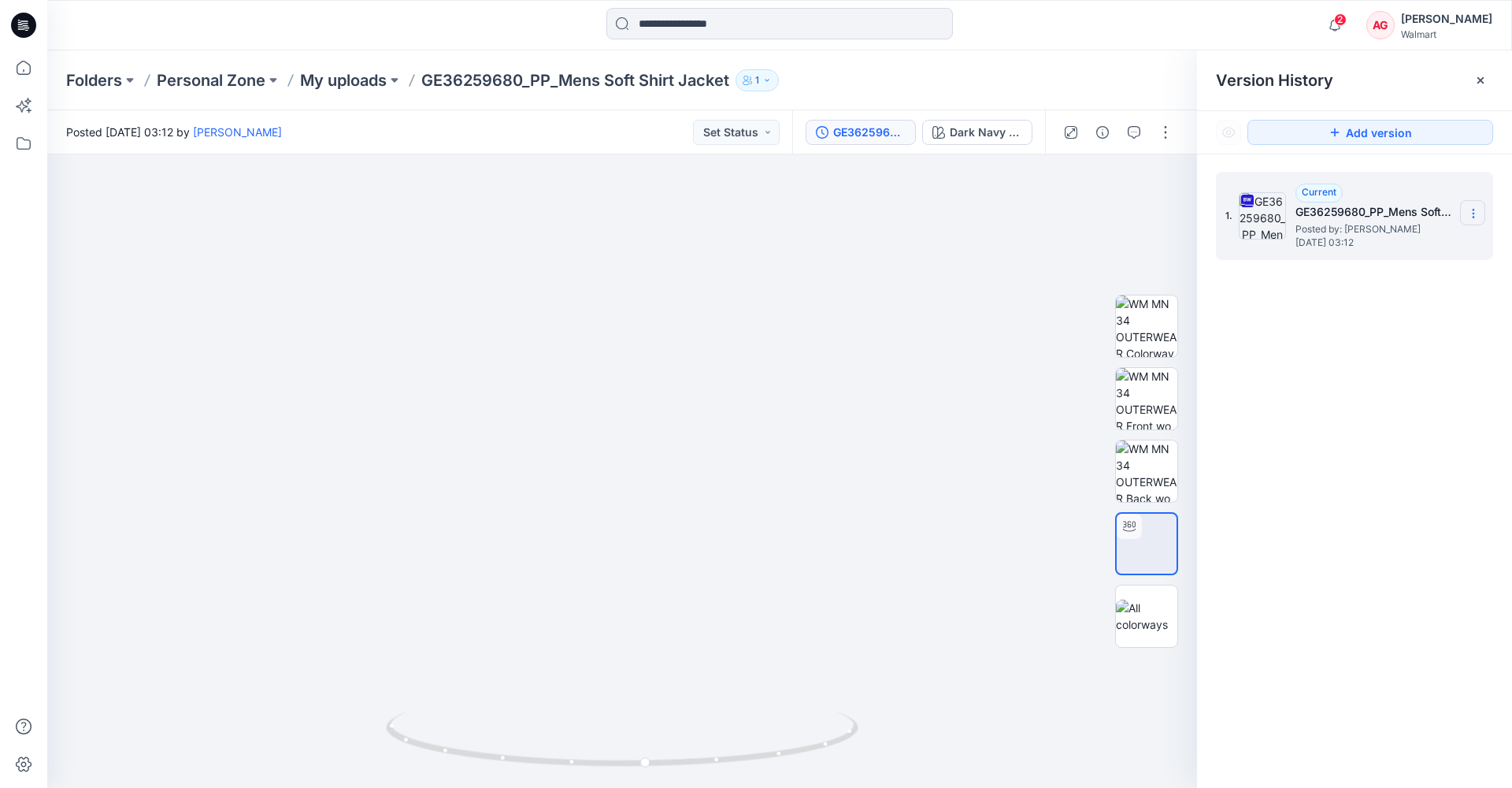
click at [1478, 213] on icon at bounding box center [1473, 213] width 13 height 13
click at [1354, 434] on div "1. Current GE36259680_PP_Mens Soft Shirt Jacket Posted by: Andrew Gelber Thursd…" at bounding box center [1355, 482] width 315 height 656
click at [1040, 104] on div "Folders Personal Zone My uploads GE36259680_PP_Mens Soft Shirt Jacket 1" at bounding box center [779, 80] width 1465 height 60
click at [1485, 84] on icon at bounding box center [1480, 80] width 13 height 13
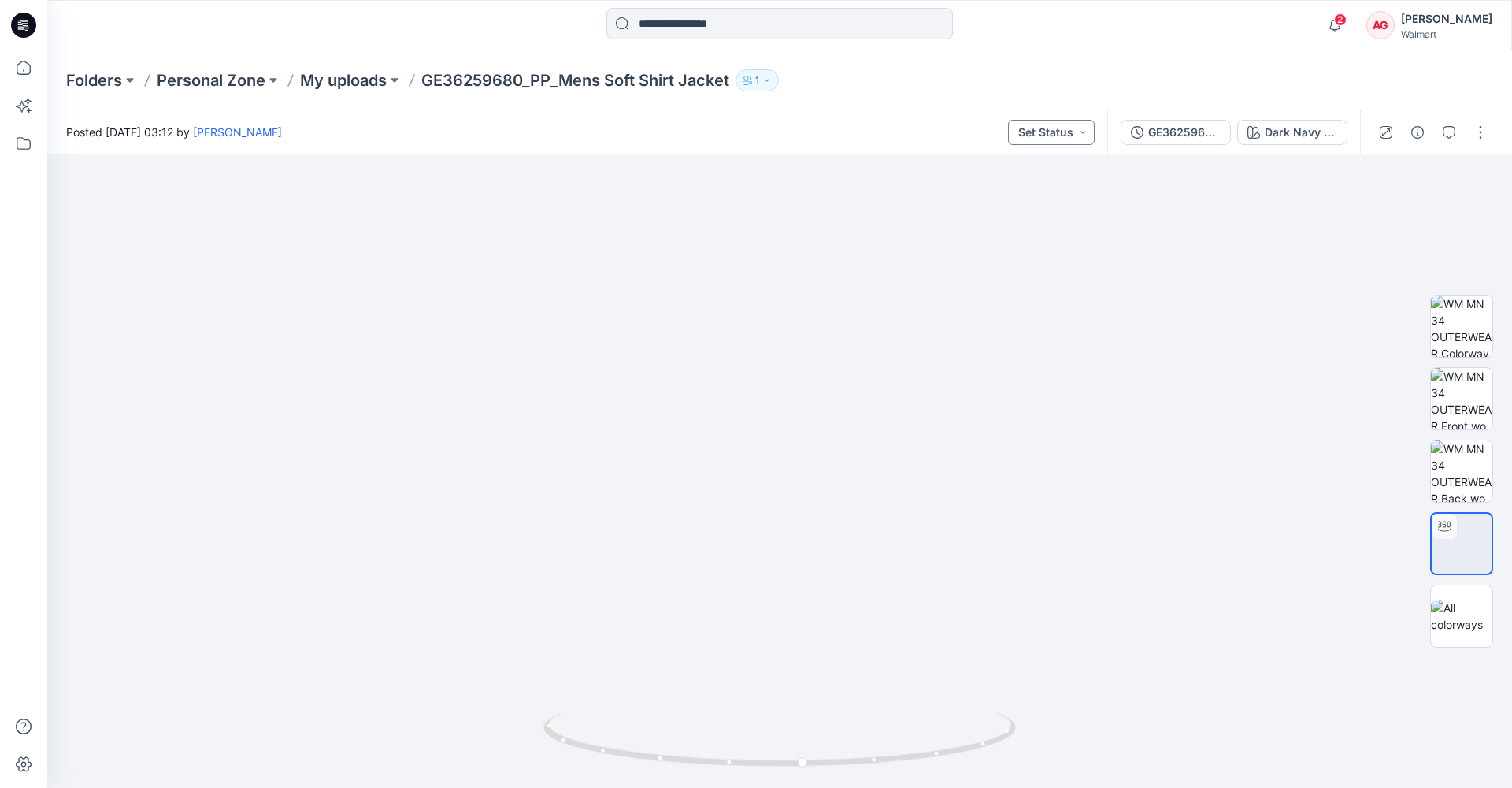
click at [1086, 140] on button "Set Status" at bounding box center [1051, 132] width 87 height 25
click at [1115, 76] on div "Folders Personal Zone My uploads GE36259680_PP_Mens Soft Shirt Jacket 1" at bounding box center [718, 80] width 1304 height 22
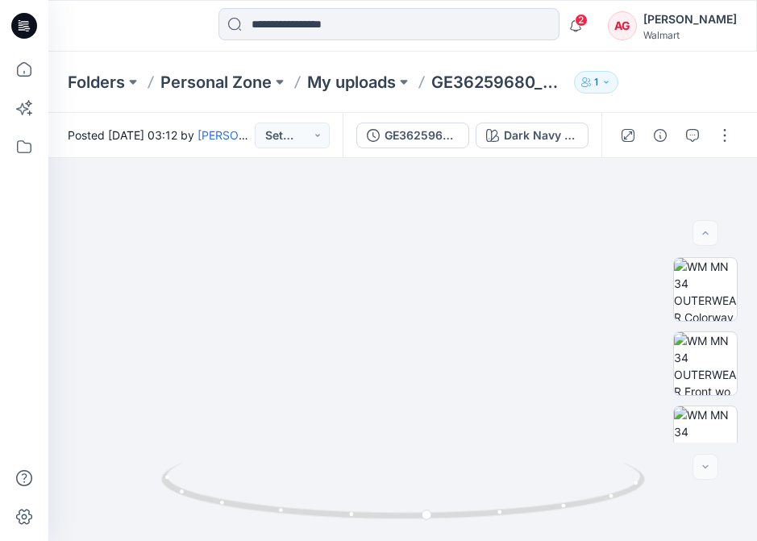
click at [680, 83] on div "Folders Personal Zone My uploads GE36259680_PP_Mens Soft Shirt Jacket 1" at bounding box center [402, 82] width 708 height 61
